Goal: Communication & Community: Participate in discussion

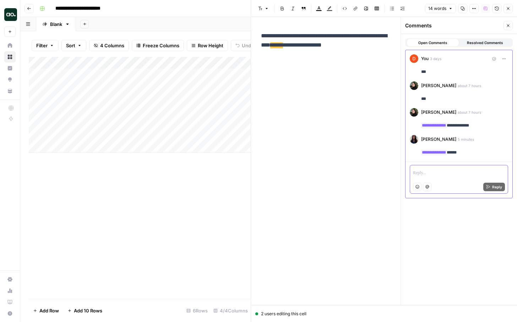
click at [417, 187] on icon "button" at bounding box center [418, 187] width 4 height 4
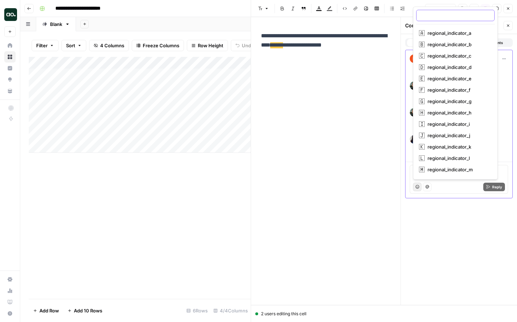
click at [446, 12] on input "text" at bounding box center [456, 15] width 72 height 7
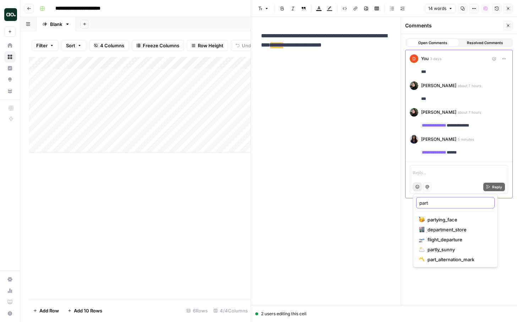
type input "part"
click at [436, 219] on span "partying_face" at bounding box center [458, 219] width 61 height 7
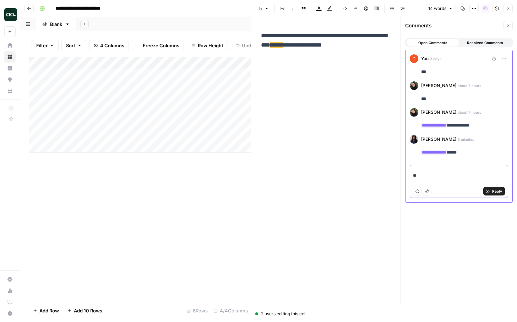
click at [491, 191] on button "Reply" at bounding box center [495, 191] width 22 height 9
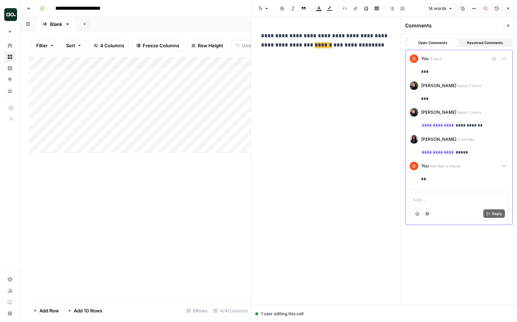
click at [77, 49] on button "Sort" at bounding box center [73, 45] width 25 height 11
